Goal: Task Accomplishment & Management: Manage account settings

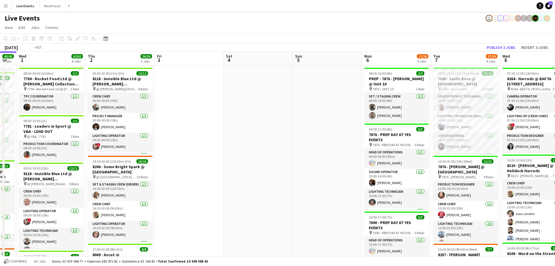
drag, startPoint x: 338, startPoint y: 56, endPoint x: 109, endPoint y: 56, distance: 228.8
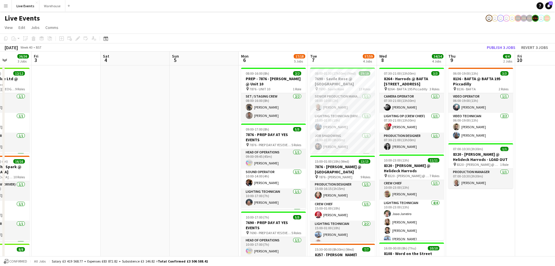
drag, startPoint x: 394, startPoint y: 59, endPoint x: 132, endPoint y: 38, distance: 263.0
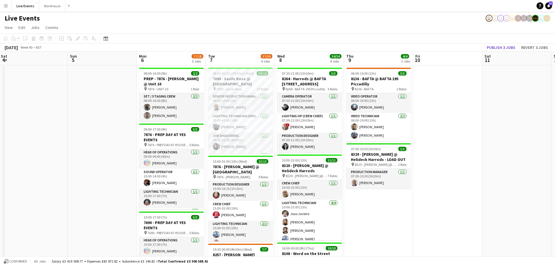
scroll to position [0, 284]
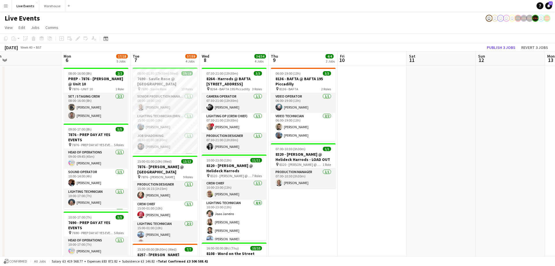
drag, startPoint x: 321, startPoint y: 60, endPoint x: 246, endPoint y: 54, distance: 75.7
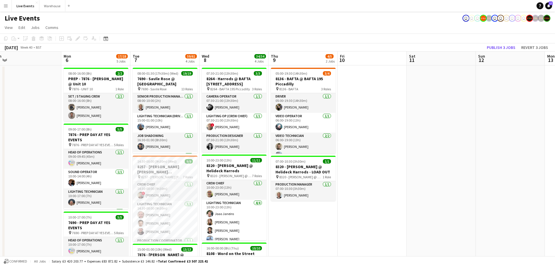
scroll to position [59, 0]
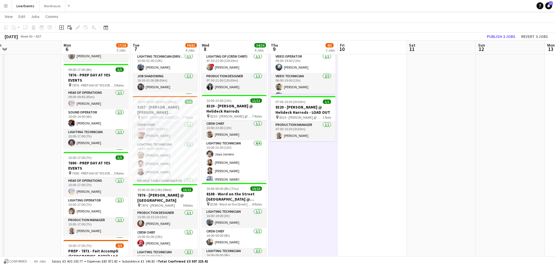
scroll to position [0, 284]
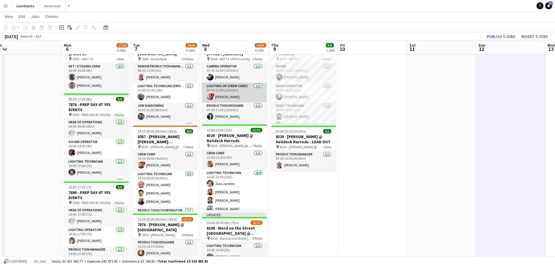
scroll to position [0, 0]
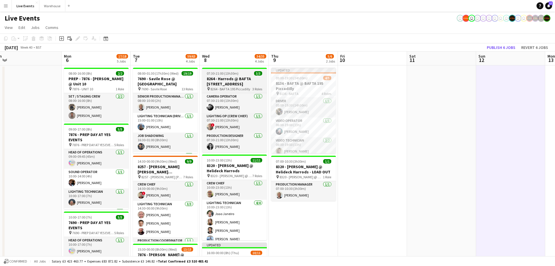
click at [235, 85] on h3 "8264 - Harrods @ BAFTA [STREET_ADDRESS]" at bounding box center [234, 81] width 65 height 10
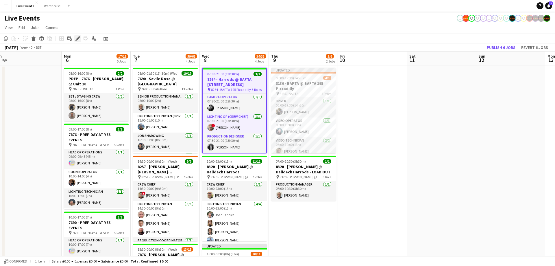
click at [78, 41] on div "Edit" at bounding box center [77, 38] width 7 height 7
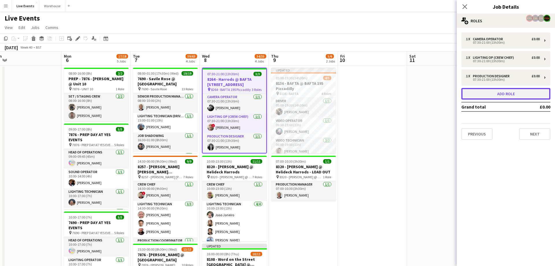
click at [498, 96] on button "Add role" at bounding box center [506, 94] width 89 height 12
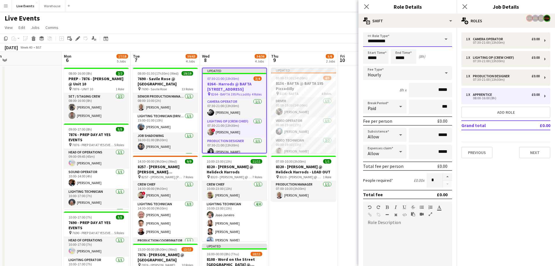
click at [400, 43] on input "**********" at bounding box center [407, 39] width 89 height 14
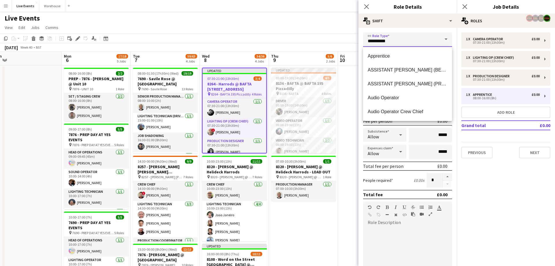
click at [363, 38] on input "**********" at bounding box center [407, 39] width 89 height 14
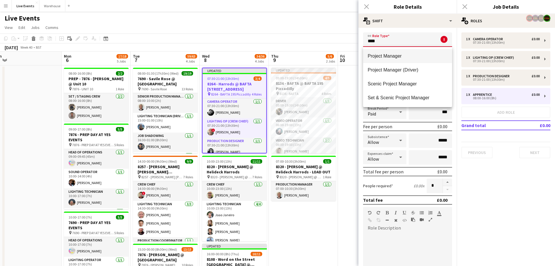
click at [379, 59] on mat-option "Project Manager" at bounding box center [407, 56] width 89 height 14
type input "**********"
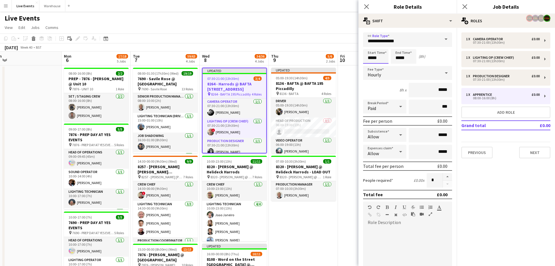
click at [383, 57] on input "*****" at bounding box center [375, 56] width 25 height 14
click at [382, 67] on div at bounding box center [382, 67] width 12 height 6
click at [382, 45] on div at bounding box center [382, 46] width 12 height 6
click at [382, 46] on div at bounding box center [382, 46] width 12 height 6
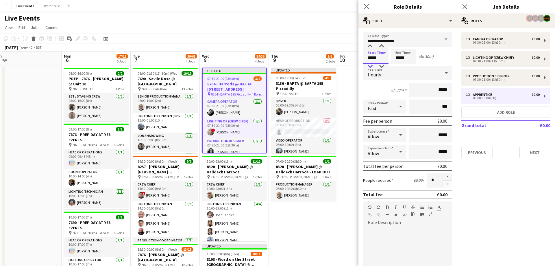
type input "*****"
click at [370, 66] on div at bounding box center [370, 67] width 12 height 6
click at [411, 59] on input "*****" at bounding box center [403, 56] width 25 height 14
click at [399, 46] on div at bounding box center [398, 46] width 12 height 6
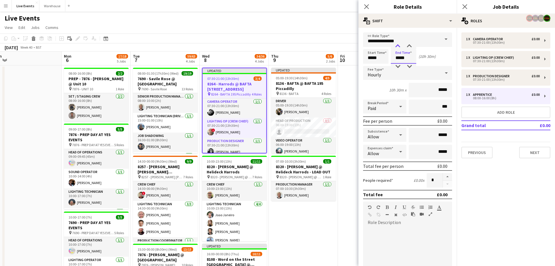
click at [399, 46] on div at bounding box center [398, 46] width 12 height 6
type input "*****"
click at [399, 46] on div at bounding box center [398, 46] width 12 height 6
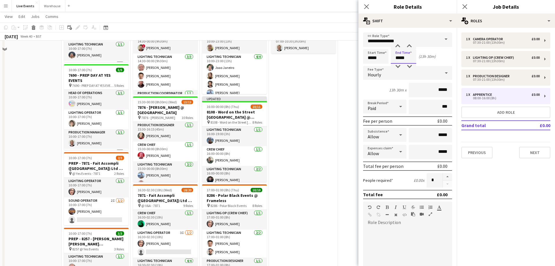
scroll to position [0, 284]
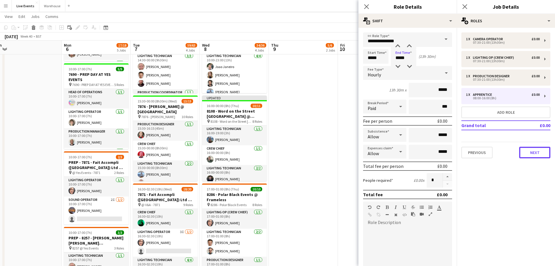
click at [535, 150] on button "Next" at bounding box center [535, 153] width 31 height 12
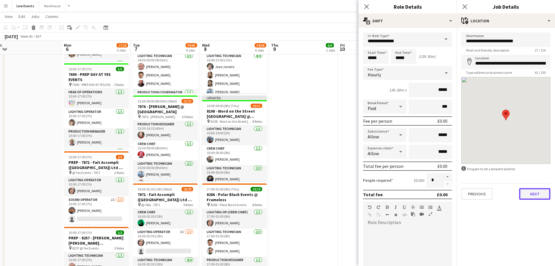
click at [534, 192] on button "Next" at bounding box center [535, 194] width 31 height 12
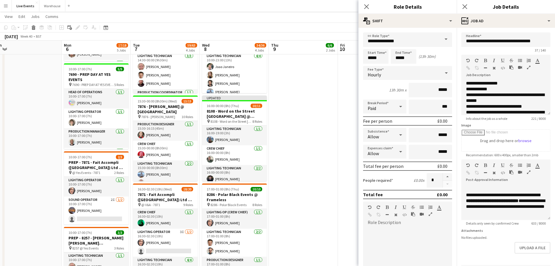
scroll to position [20, 0]
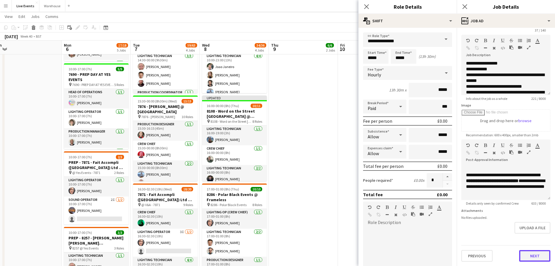
click at [535, 259] on button "Next" at bounding box center [535, 256] width 31 height 12
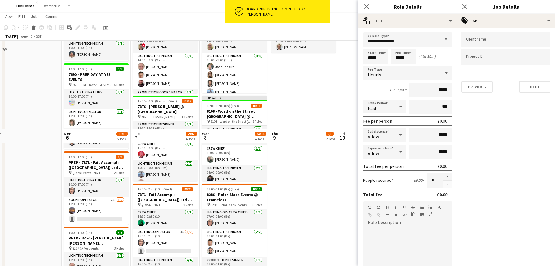
scroll to position [266, 0]
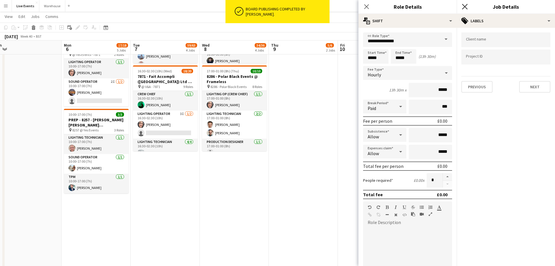
click at [465, 7] on icon "Close pop-in" at bounding box center [464, 6] width 5 height 5
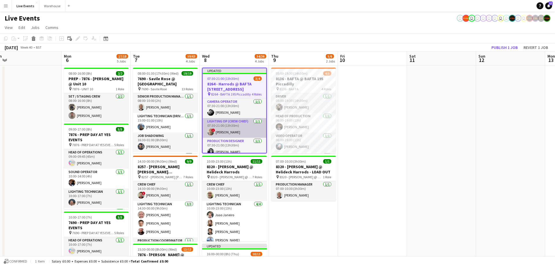
scroll to position [24, 0]
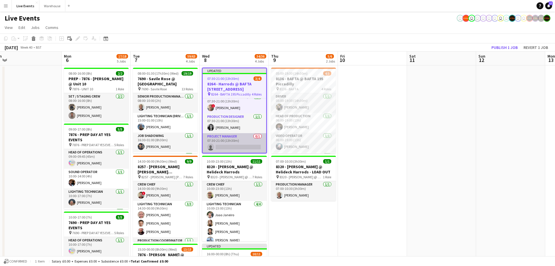
click at [238, 148] on app-card-role "Project Manager 0/1 07:30-21:00 (13h30m) single-neutral-actions" at bounding box center [235, 143] width 64 height 20
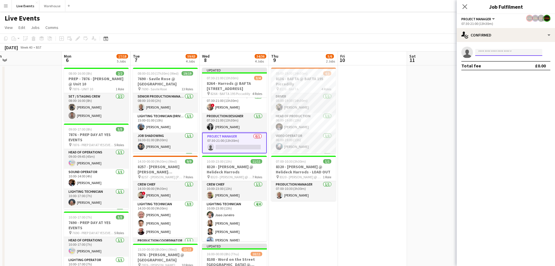
click at [485, 52] on input at bounding box center [509, 52] width 67 height 7
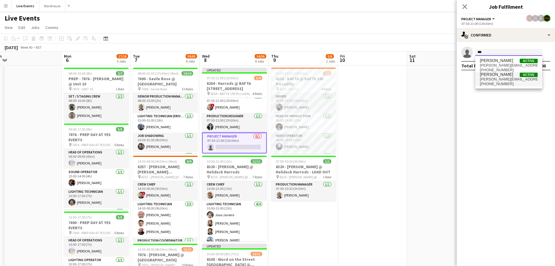
type input "***"
click at [505, 80] on span "[PERSON_NAME][EMAIL_ADDRESS][DOMAIN_NAME]" at bounding box center [509, 79] width 58 height 5
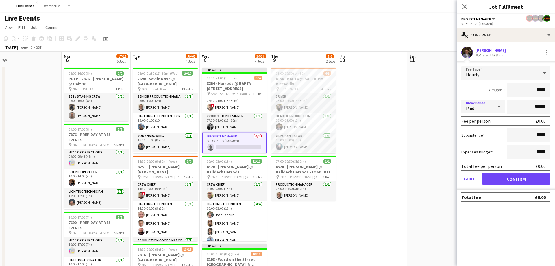
click at [496, 106] on icon at bounding box center [499, 107] width 7 height 12
click at [489, 137] on span "Unpaid" at bounding box center [483, 137] width 34 height 5
click at [513, 182] on button "Confirm" at bounding box center [516, 179] width 69 height 12
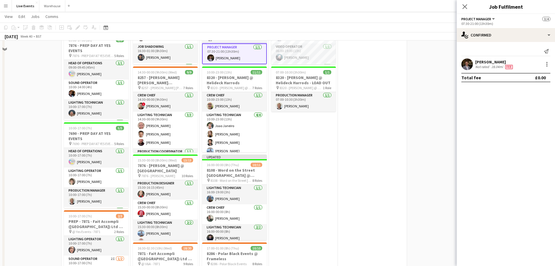
scroll to position [0, 0]
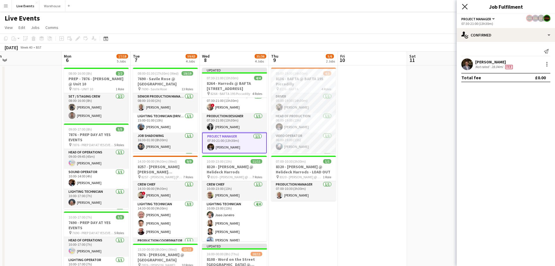
click at [466, 8] on icon "Close pop-in" at bounding box center [464, 6] width 5 height 5
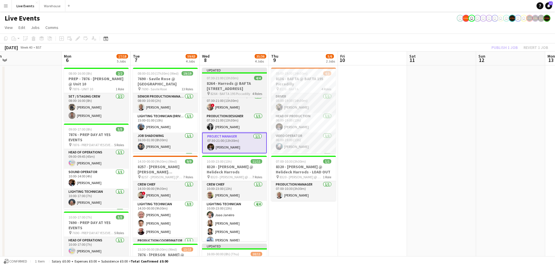
click at [237, 72] on div "Updated" at bounding box center [234, 70] width 65 height 5
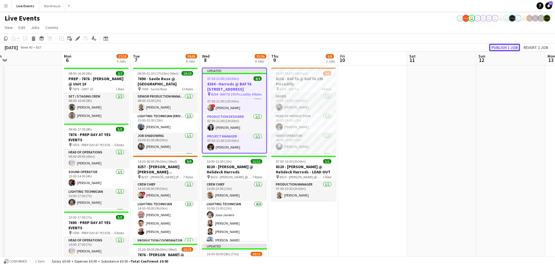
click at [504, 45] on button "Publish 1 job" at bounding box center [504, 48] width 31 height 8
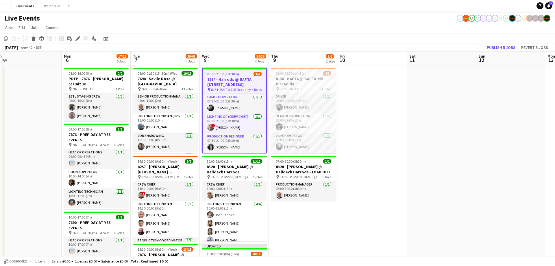
click at [235, 77] on h3 "8264 - Harrods @ BAFTA [STREET_ADDRESS]" at bounding box center [235, 82] width 64 height 10
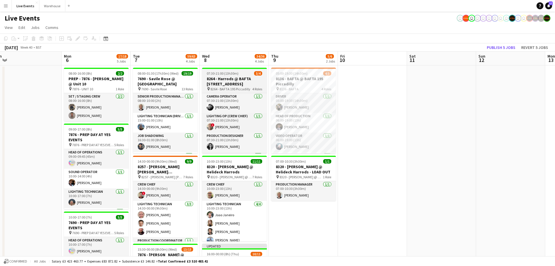
click at [235, 77] on h3 "8264 - Harrods @ BAFTA [STREET_ADDRESS]" at bounding box center [234, 81] width 65 height 10
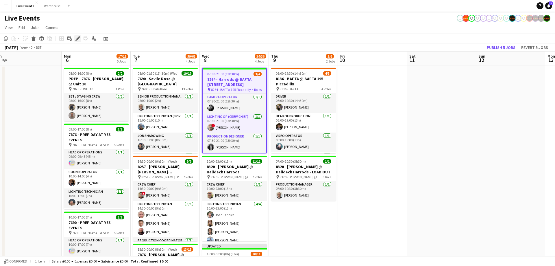
click at [79, 40] on icon "Edit" at bounding box center [78, 38] width 5 height 5
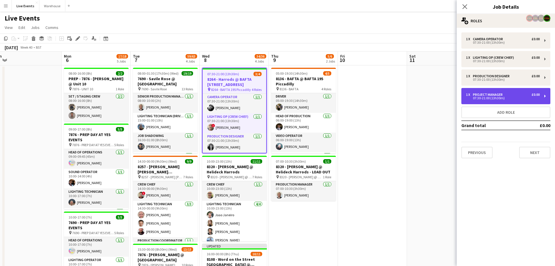
click at [512, 98] on div "07:30-21:00 (13h30m)" at bounding box center [503, 98] width 74 height 3
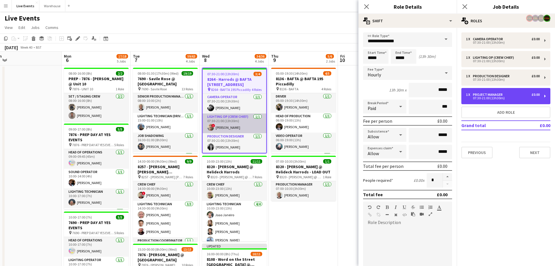
scroll to position [20, 0]
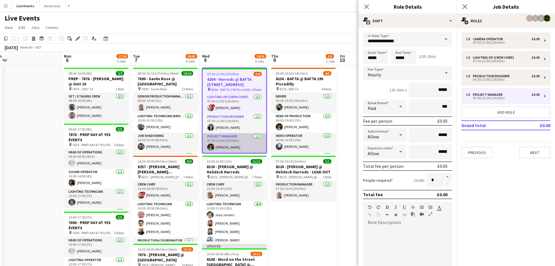
click at [242, 143] on app-card-role "Project Manager [DATE] 07:30-21:00 (13h30m) [PERSON_NAME]" at bounding box center [235, 143] width 64 height 20
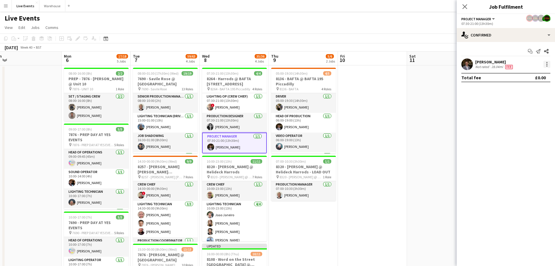
click at [548, 64] on div at bounding box center [547, 64] width 7 height 7
click at [524, 127] on button "Remove" at bounding box center [528, 131] width 45 height 14
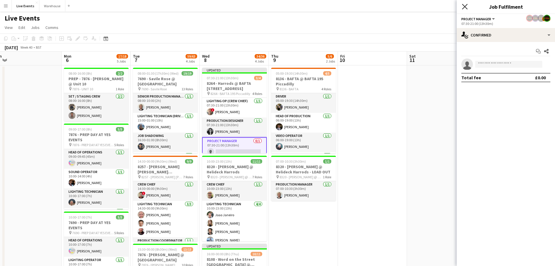
click at [465, 7] on icon at bounding box center [464, 6] width 5 height 5
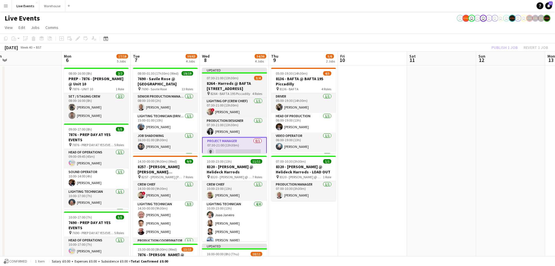
click at [250, 69] on div "Updated" at bounding box center [234, 70] width 65 height 5
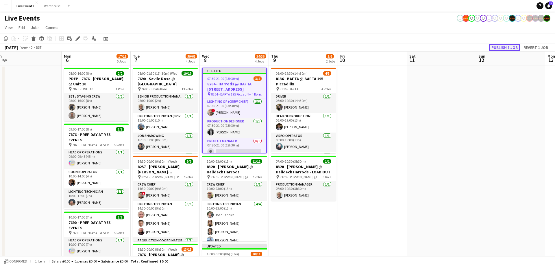
click at [500, 48] on button "Publish 1 job" at bounding box center [504, 48] width 31 height 8
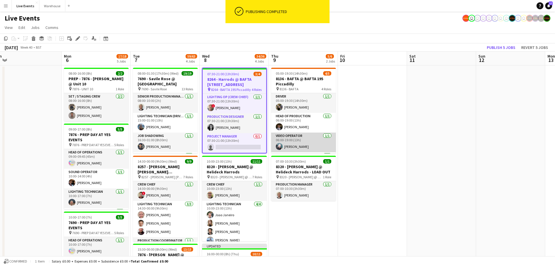
scroll to position [27, 0]
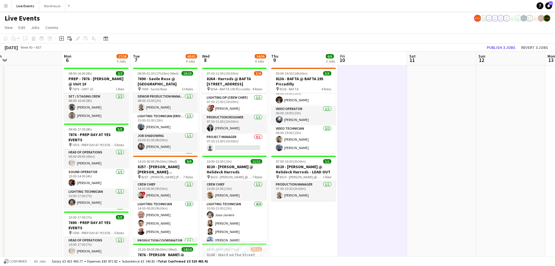
scroll to position [19, 0]
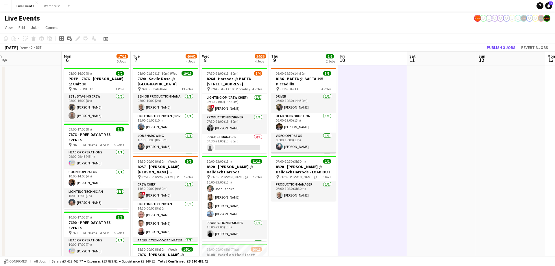
scroll to position [27, 0]
